Goal: Information Seeking & Learning: Compare options

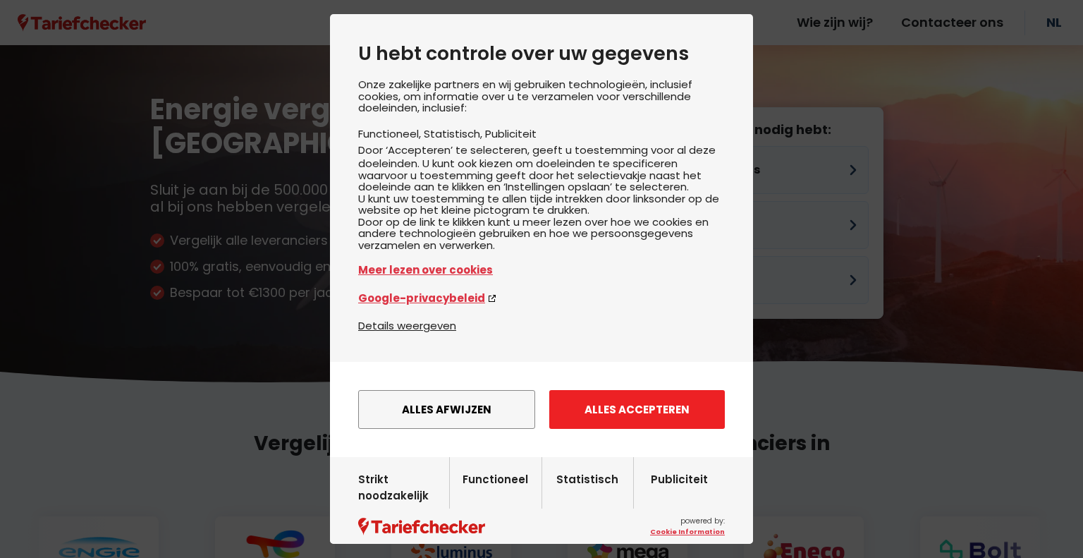
click at [590, 428] on button "Alles accepteren" at bounding box center [637, 409] width 176 height 39
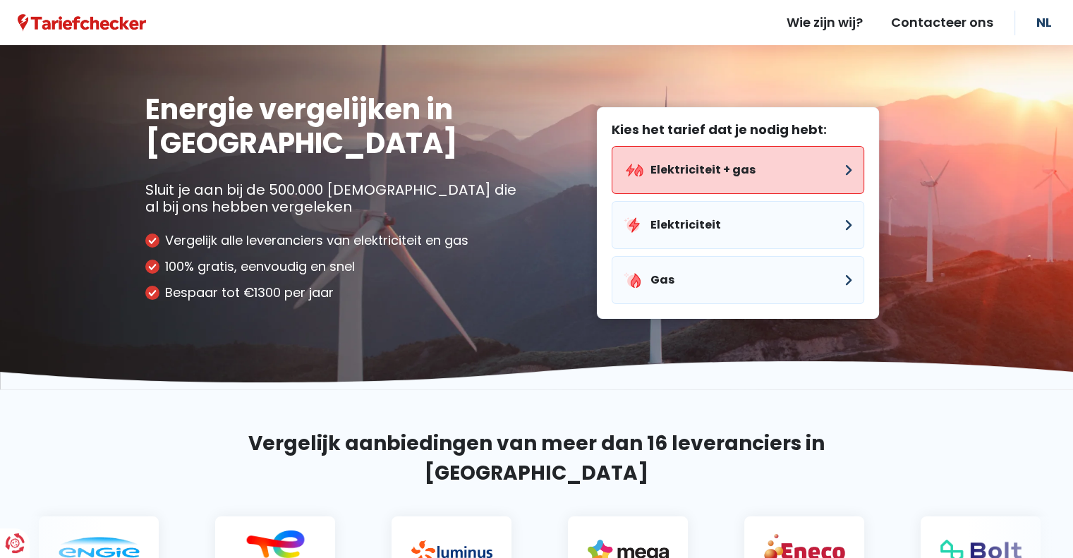
click at [711, 181] on button "Elektriciteit + gas" at bounding box center [738, 170] width 253 height 48
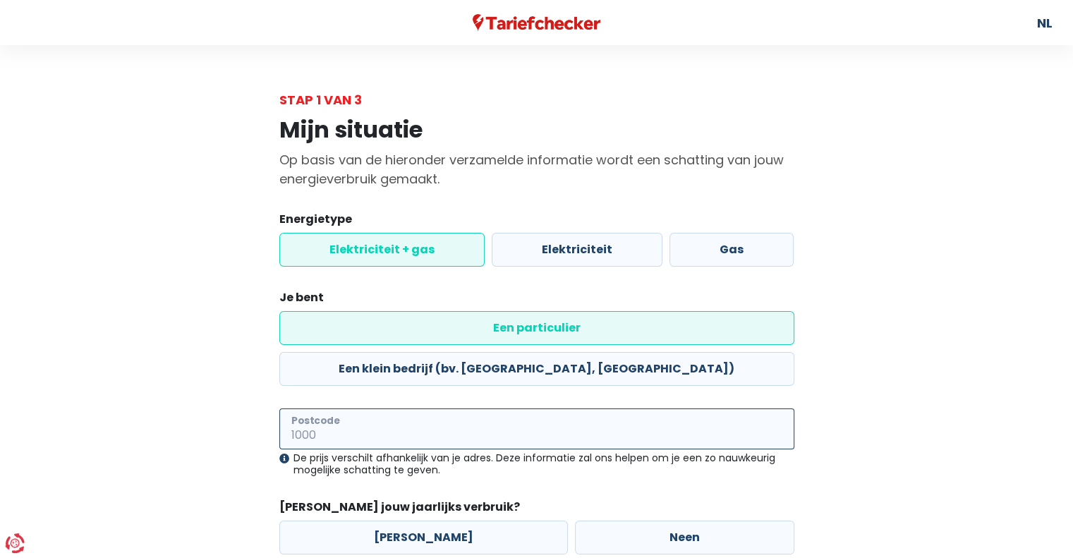
click at [471, 408] on input "Postcode" at bounding box center [536, 428] width 515 height 41
type input "7864"
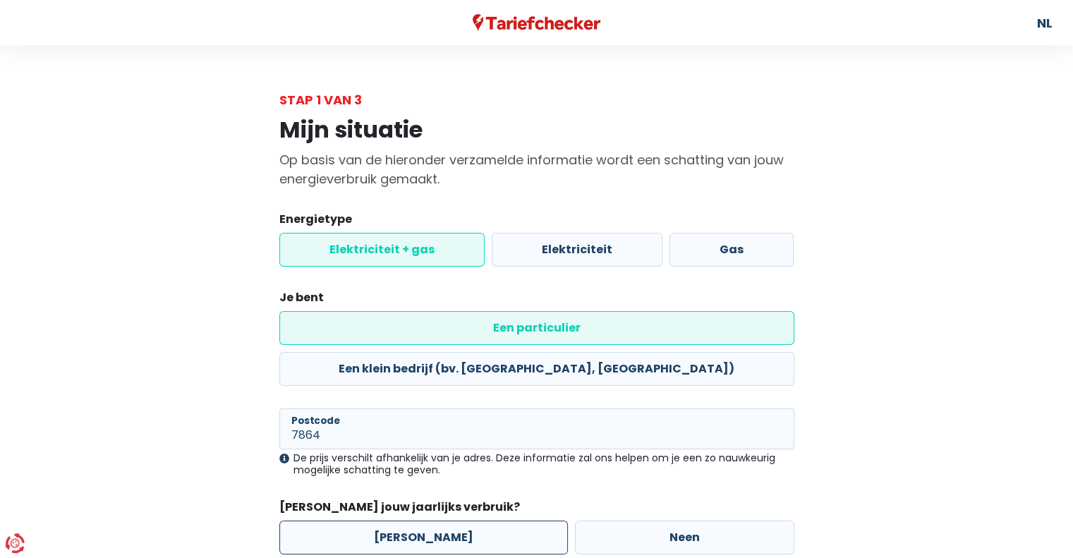
click at [439, 521] on label "[PERSON_NAME]" at bounding box center [423, 538] width 288 height 34
click at [439, 521] on input "[PERSON_NAME]" at bounding box center [423, 538] width 288 height 34
radio input "true"
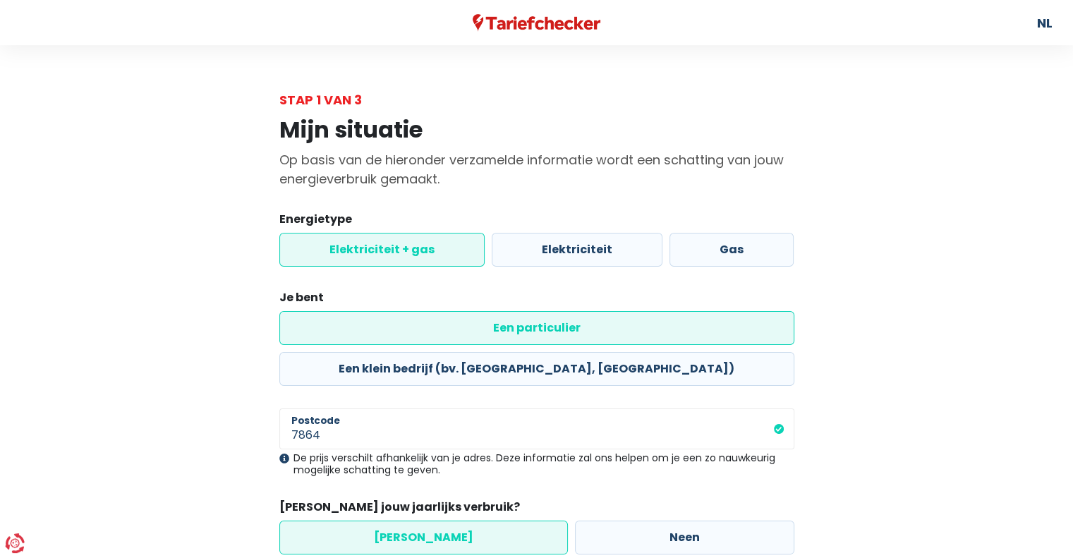
scroll to position [64, 0]
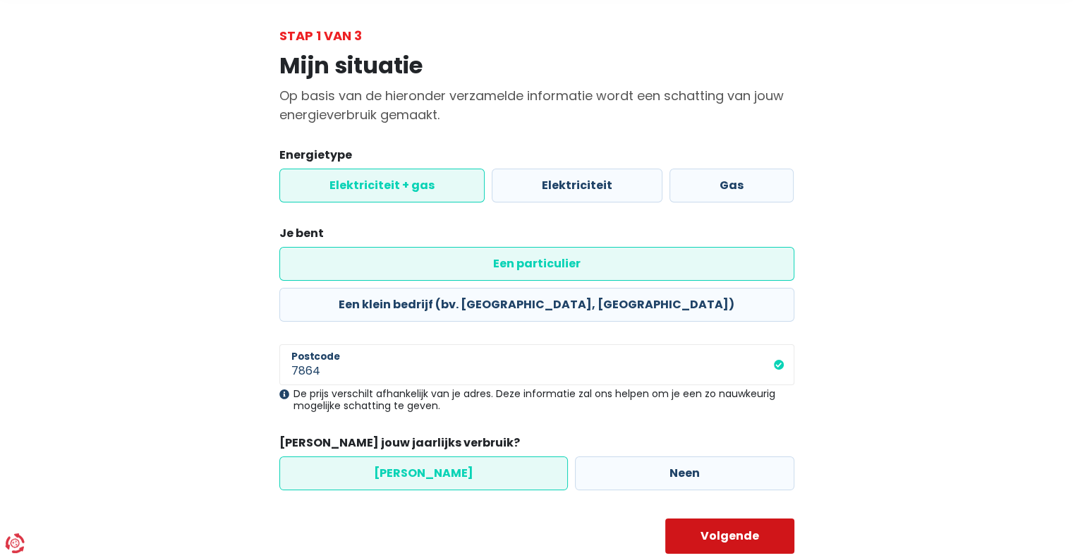
click at [748, 518] on button "Volgende" at bounding box center [729, 535] width 129 height 35
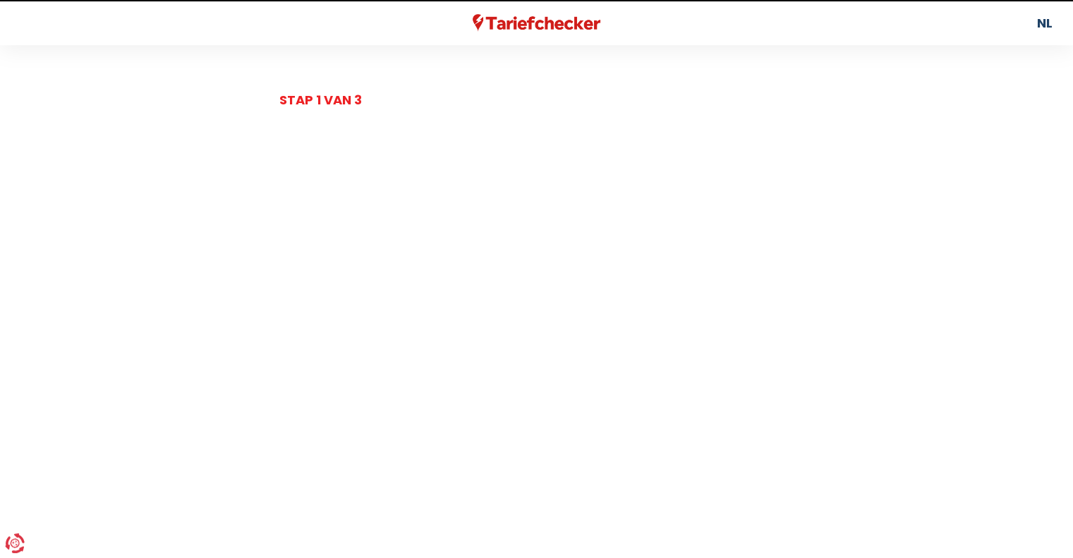
select select
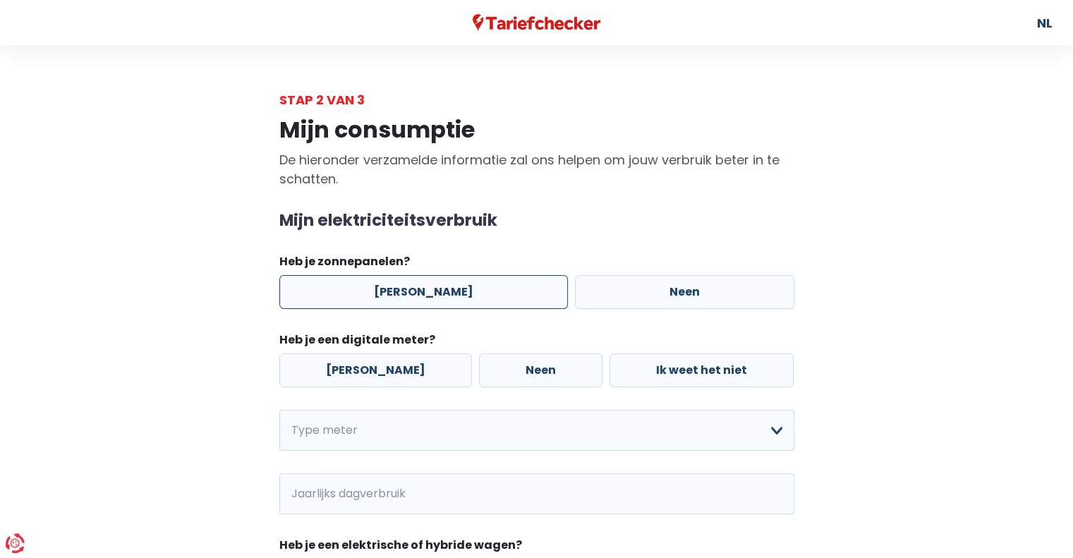
click at [434, 286] on label "[PERSON_NAME]" at bounding box center [423, 292] width 288 height 34
click at [434, 286] on input "[PERSON_NAME]" at bounding box center [423, 292] width 288 height 34
radio input "true"
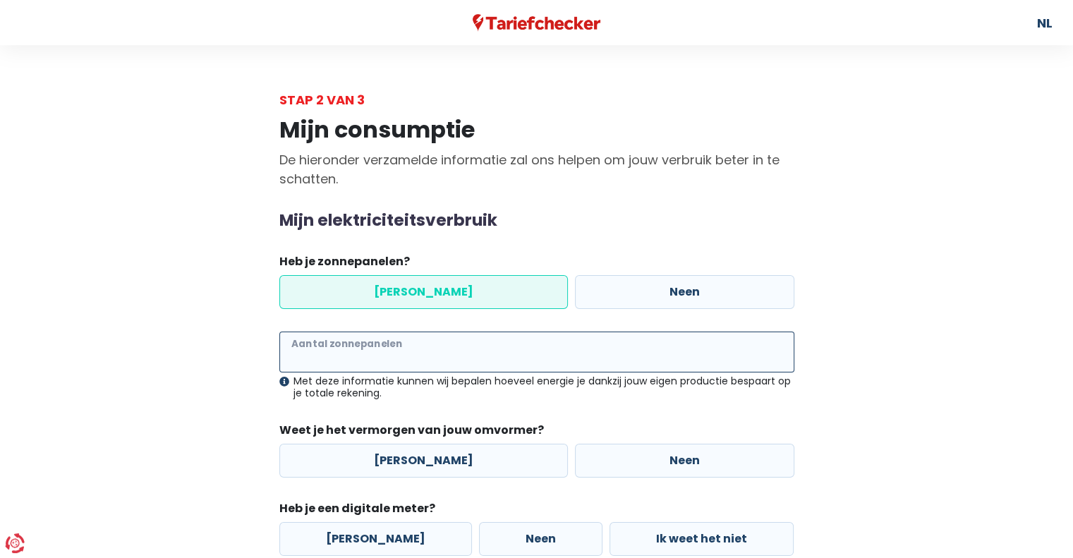
click at [392, 352] on input "Aantal zonnepanelen" at bounding box center [536, 351] width 515 height 41
type input "16"
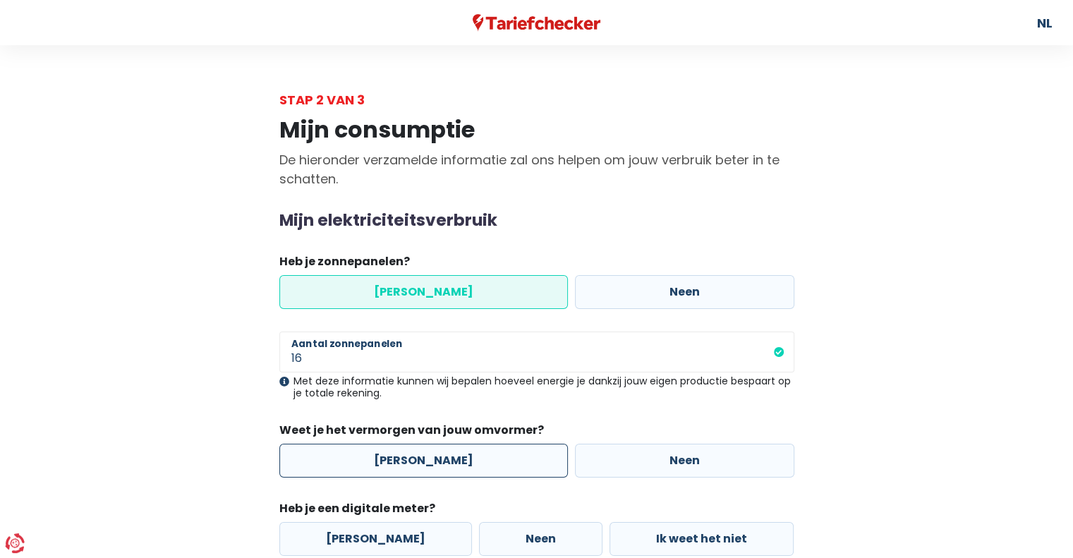
click at [449, 464] on label "[PERSON_NAME]" at bounding box center [423, 461] width 288 height 34
click at [449, 464] on input "[PERSON_NAME]" at bounding box center [423, 461] width 288 height 34
radio input "true"
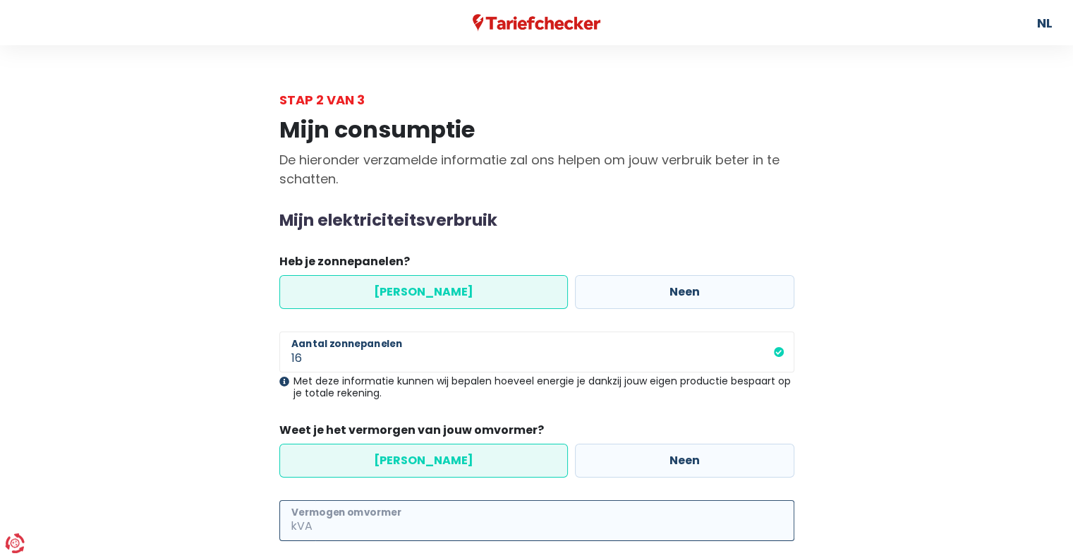
click at [425, 517] on input "Vermogen omvormer" at bounding box center [554, 520] width 479 height 41
type input "3"
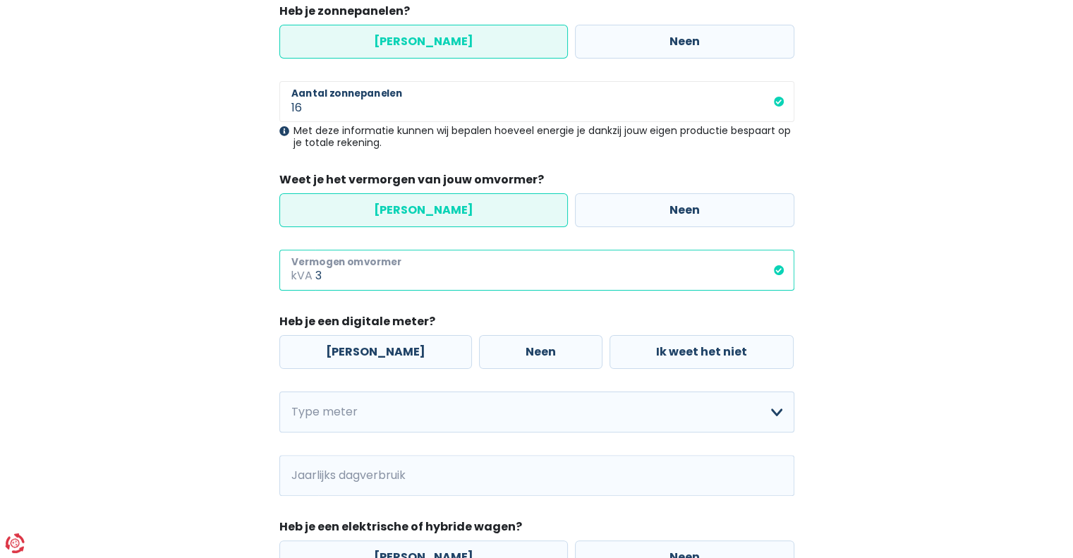
scroll to position [252, 0]
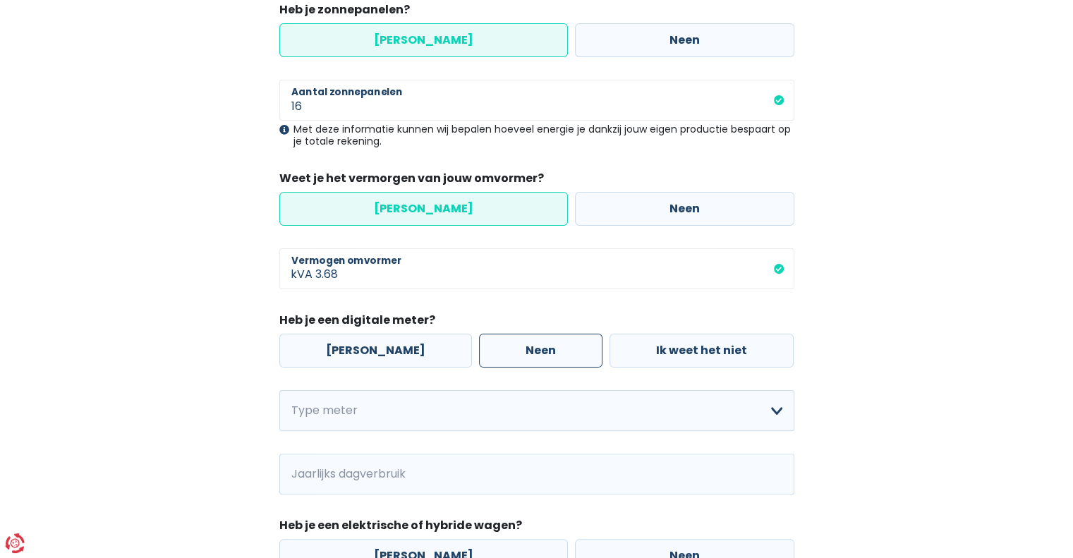
type input "3"
click at [489, 353] on label "Neen" at bounding box center [540, 351] width 123 height 34
click at [489, 353] on input "Neen" at bounding box center [540, 351] width 123 height 34
radio input "true"
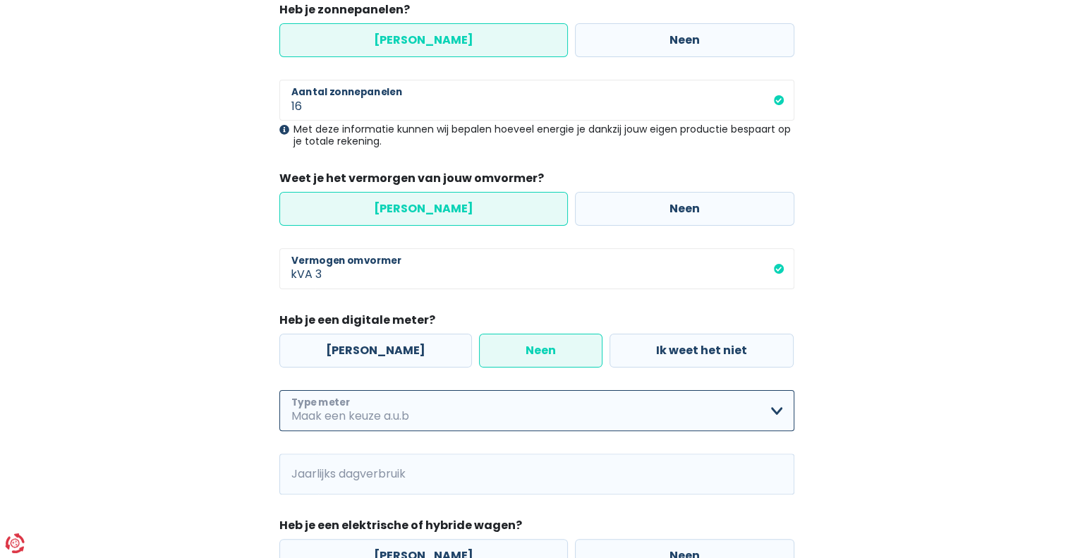
click at [484, 406] on select "Enkelvoudig Tweevoudig Enkelvoudig + uitsluitend nachttarief Tweevoudig + uitsl…" at bounding box center [536, 410] width 515 height 41
select select "day_night_bi_hourly"
click at [279, 390] on select "Enkelvoudig Tweevoudig Enkelvoudig + uitsluitend nachttarief Tweevoudig + uitsl…" at bounding box center [536, 410] width 515 height 41
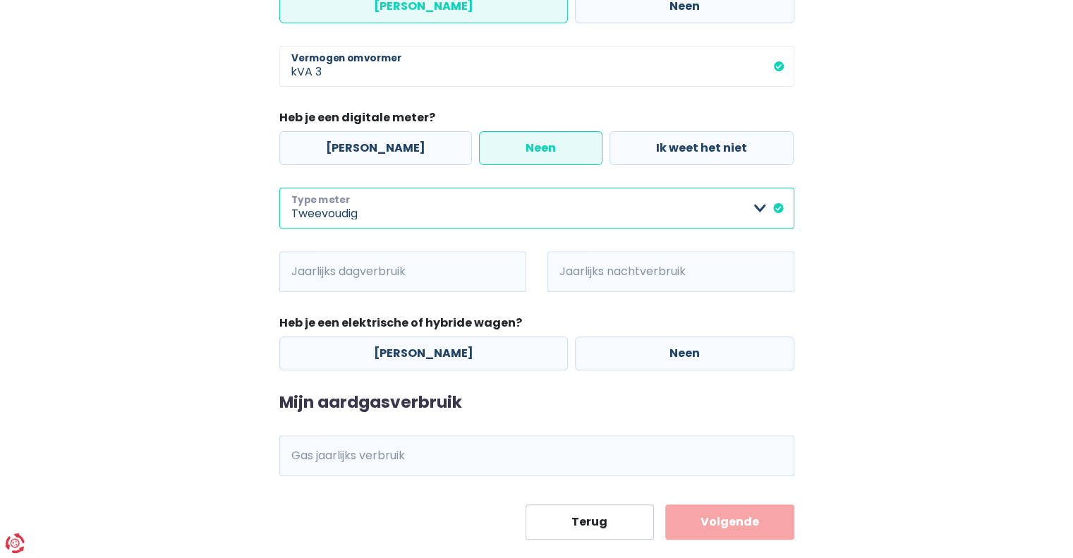
scroll to position [461, 0]
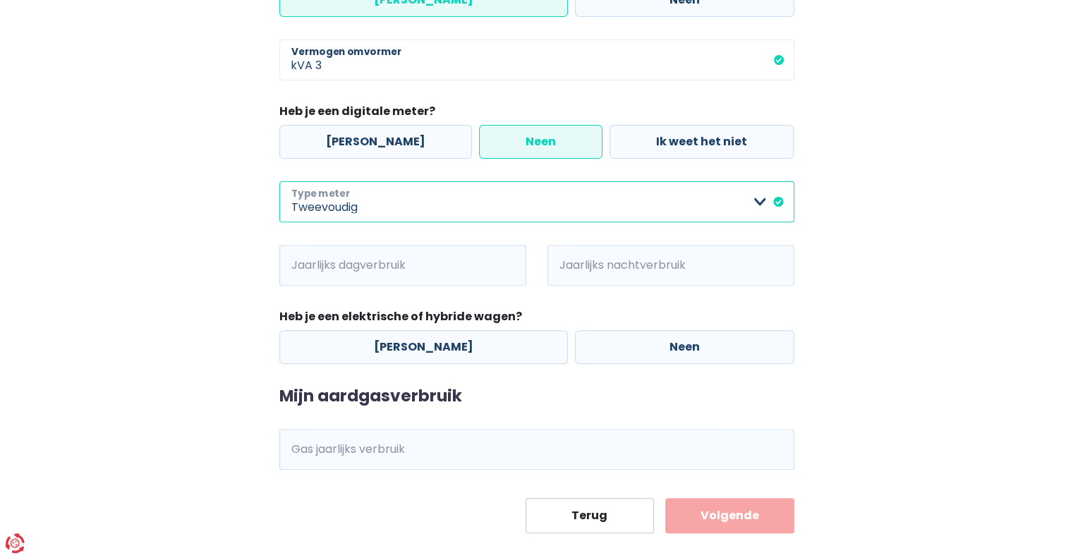
click at [754, 202] on select "Enkelvoudig Tweevoudig Enkelvoudig + uitsluitend nachttarief Tweevoudig + uitsl…" at bounding box center [536, 201] width 515 height 41
click at [279, 181] on select "Enkelvoudig Tweevoudig Enkelvoudig + uitsluitend nachttarief Tweevoudig + uitsl…" at bounding box center [536, 201] width 515 height 41
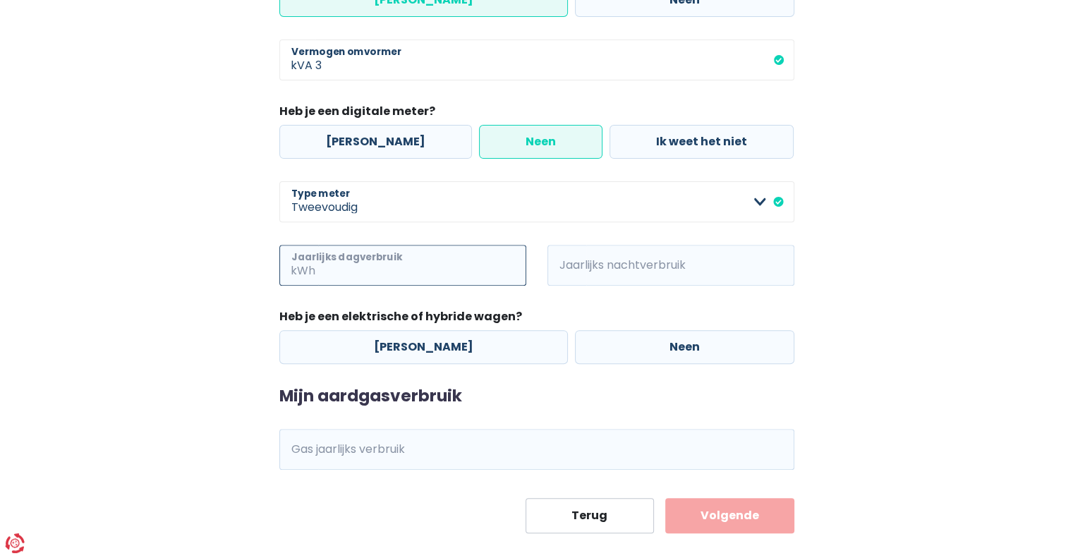
click at [357, 257] on input "Jaarlijks dagverbruik" at bounding box center [422, 265] width 208 height 41
click at [578, 260] on span "kWh" at bounding box center [566, 265] width 39 height 41
click at [640, 262] on input "Jaarlijks nachtverbruik" at bounding box center [690, 265] width 208 height 41
click at [420, 276] on input "Jaarlijks dagverbruik" at bounding box center [422, 265] width 208 height 41
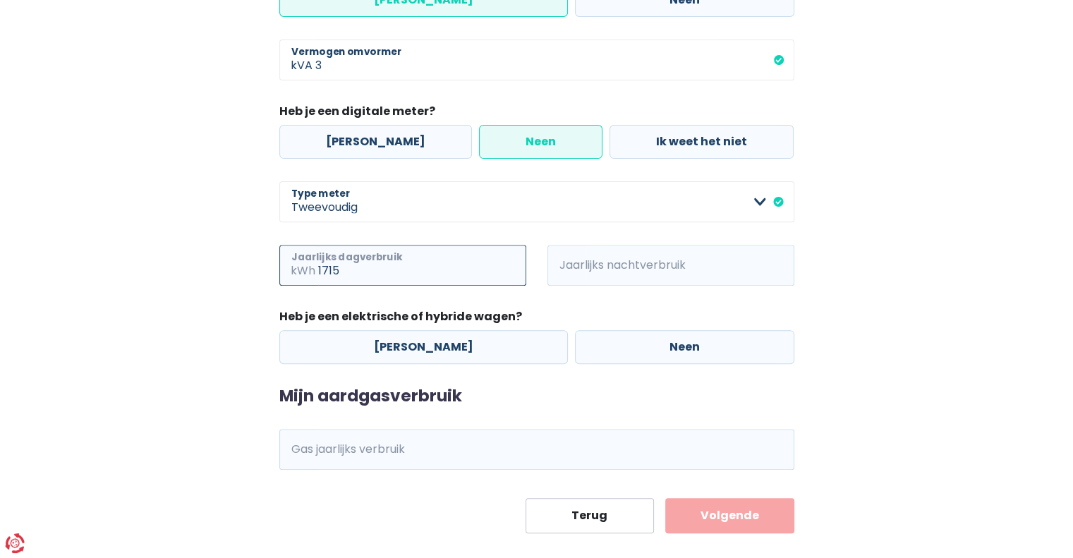
type input "1715"
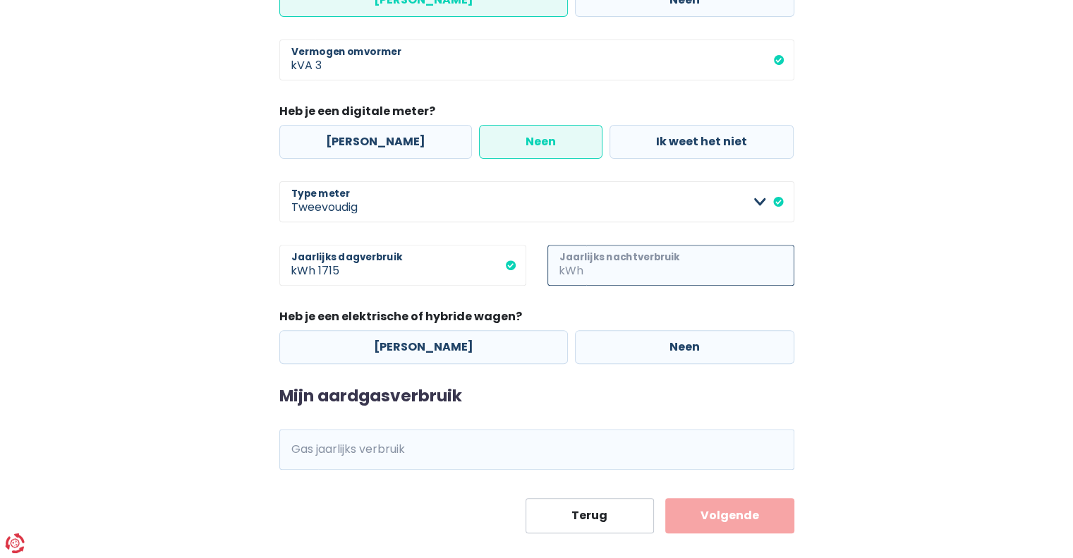
click at [692, 259] on input "Jaarlijks nachtverbruik" at bounding box center [690, 265] width 208 height 41
type input "5248"
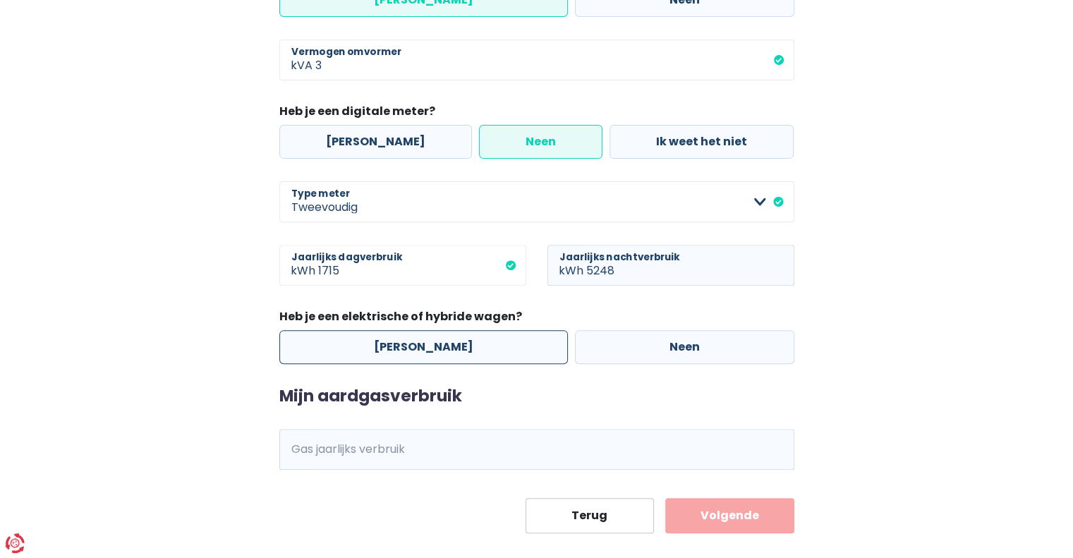
click at [384, 355] on label "[PERSON_NAME]" at bounding box center [423, 347] width 288 height 34
click at [384, 355] on input "[PERSON_NAME]" at bounding box center [423, 347] width 288 height 34
radio input "true"
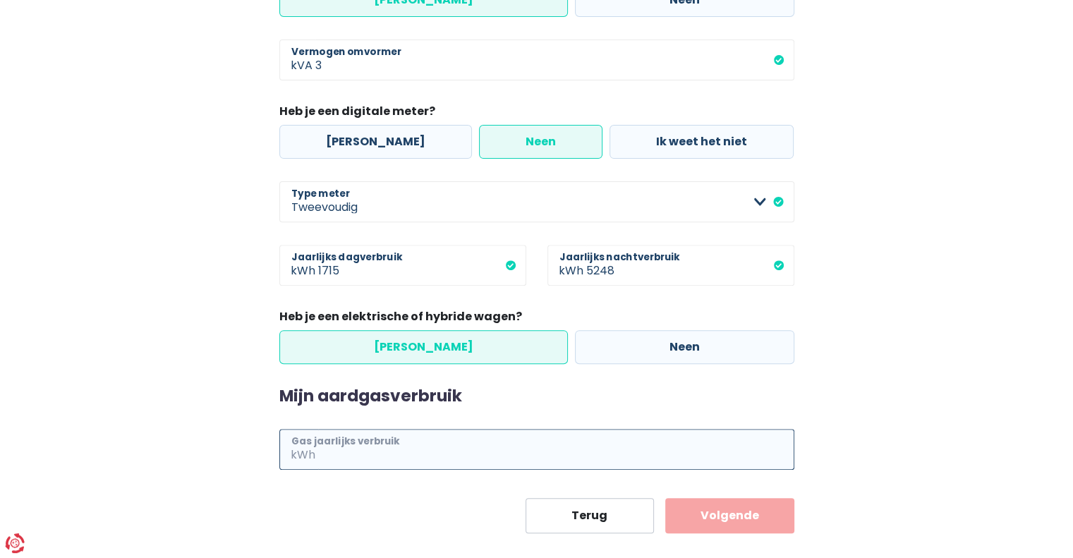
click at [399, 468] on input "Gas jaarlijks verbruik" at bounding box center [556, 449] width 476 height 41
type input "10522"
click at [738, 495] on form "Mijn elektriciteitsverbruik Heb je zonnepanelen? Ja Neen 16 Aantal zonnepanelen…" at bounding box center [536, 141] width 515 height 782
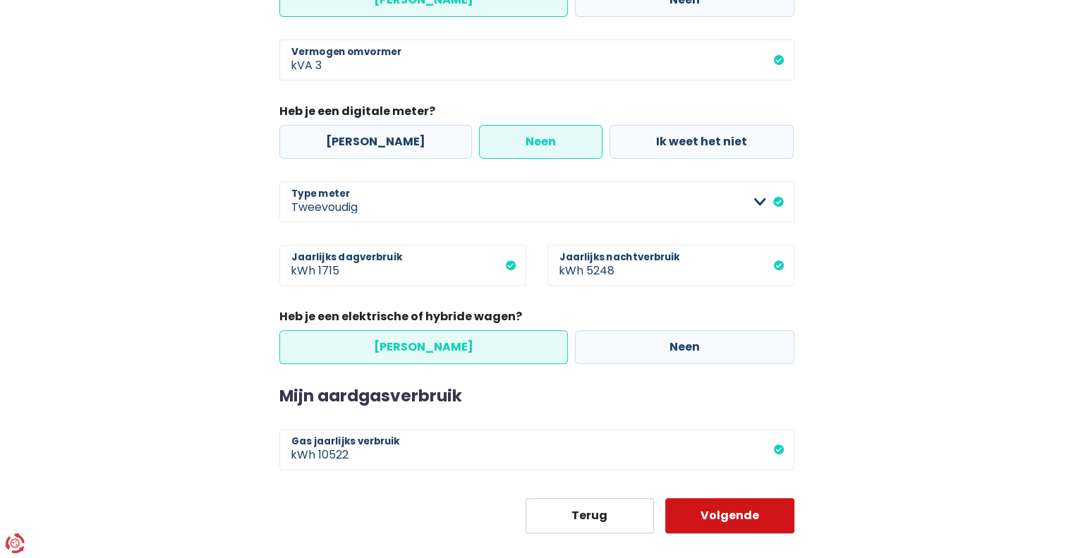
click at [737, 511] on button "Volgende" at bounding box center [729, 515] width 129 height 35
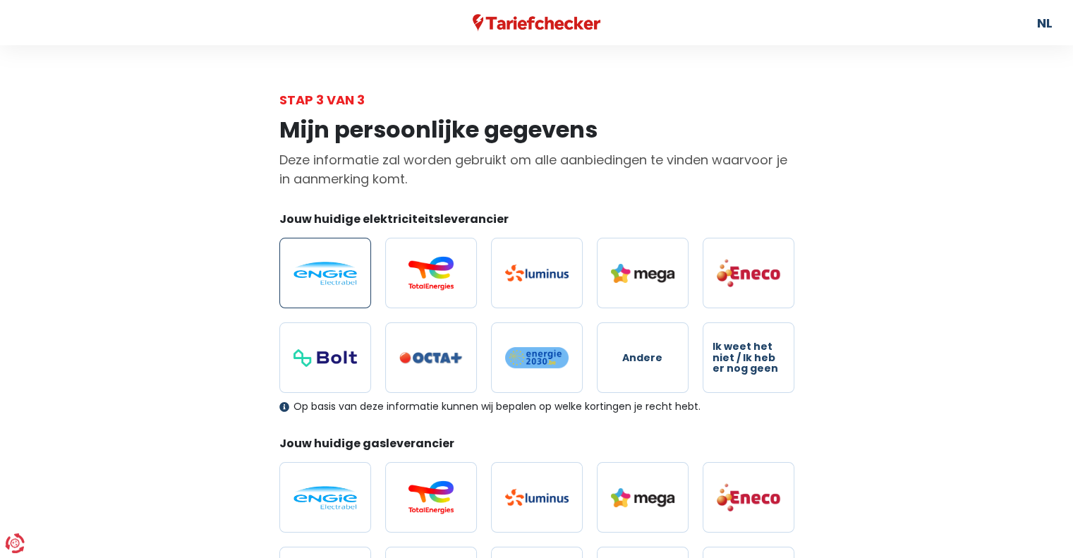
click at [340, 293] on label at bounding box center [325, 273] width 92 height 71
click at [340, 293] on input "radio" at bounding box center [325, 273] width 92 height 71
radio input "true"
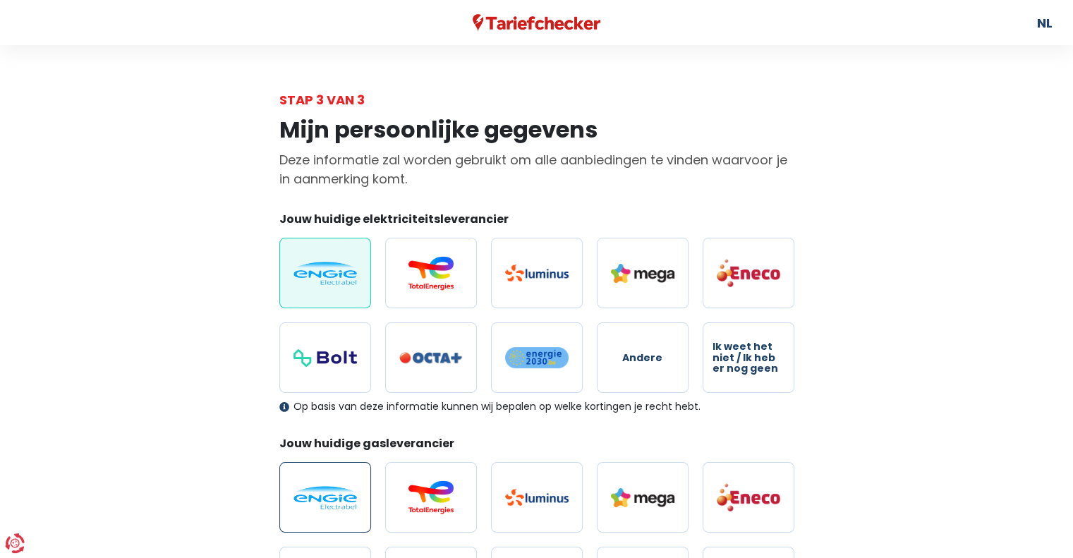
click at [333, 497] on img at bounding box center [324, 497] width 63 height 23
click at [333, 497] on input "radio" at bounding box center [325, 497] width 92 height 71
radio input "true"
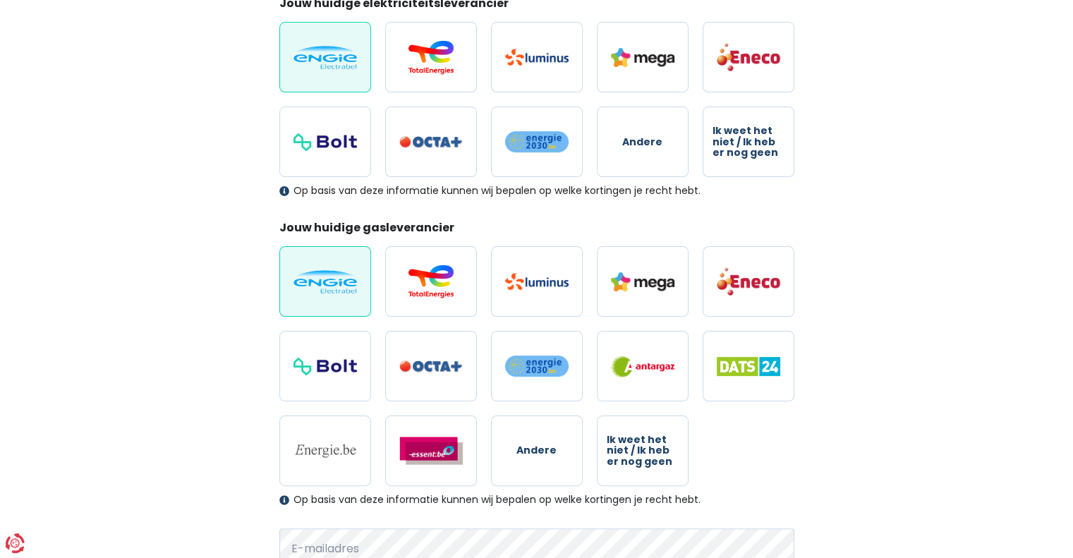
scroll to position [409, 0]
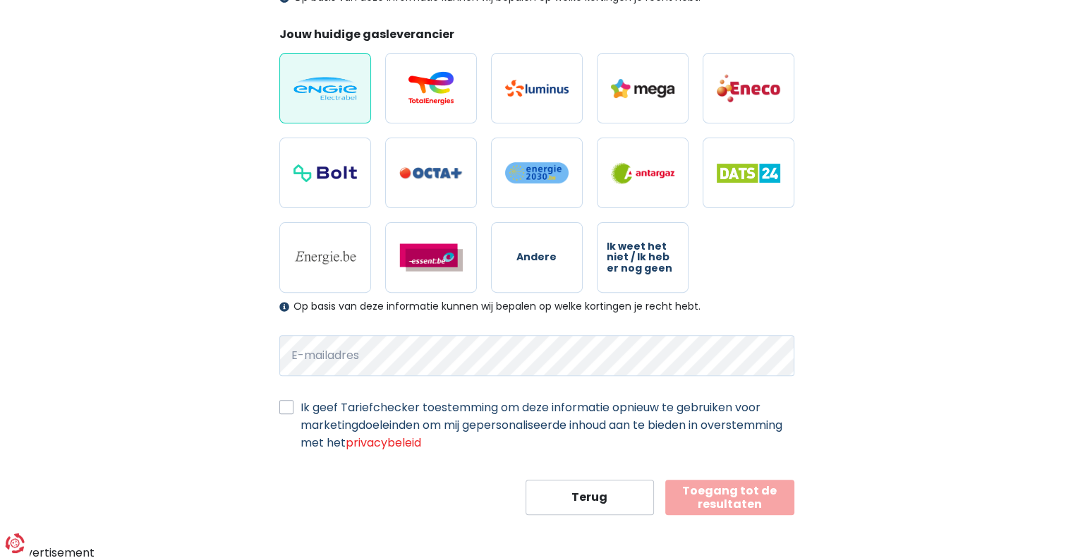
select select "day_night_bi_hourly"
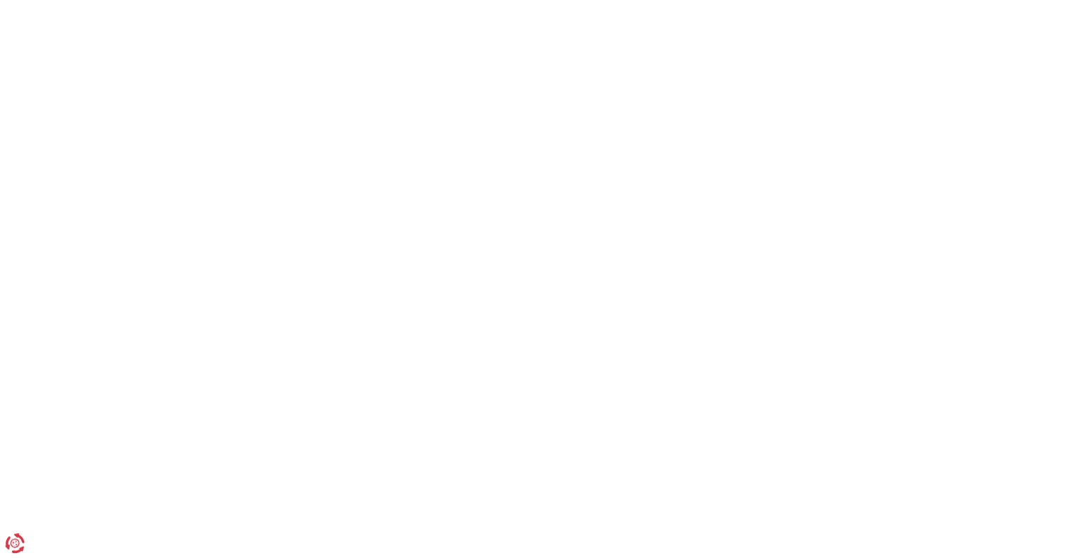
scroll to position [461, 0]
